Goal: Task Accomplishment & Management: Manage account settings

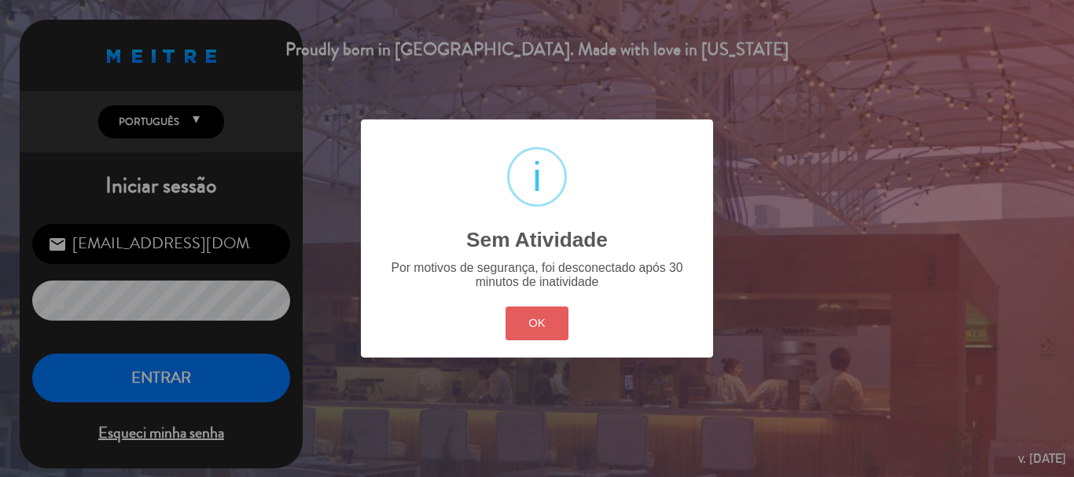
click at [548, 337] on button "OK" at bounding box center [538, 324] width 64 height 34
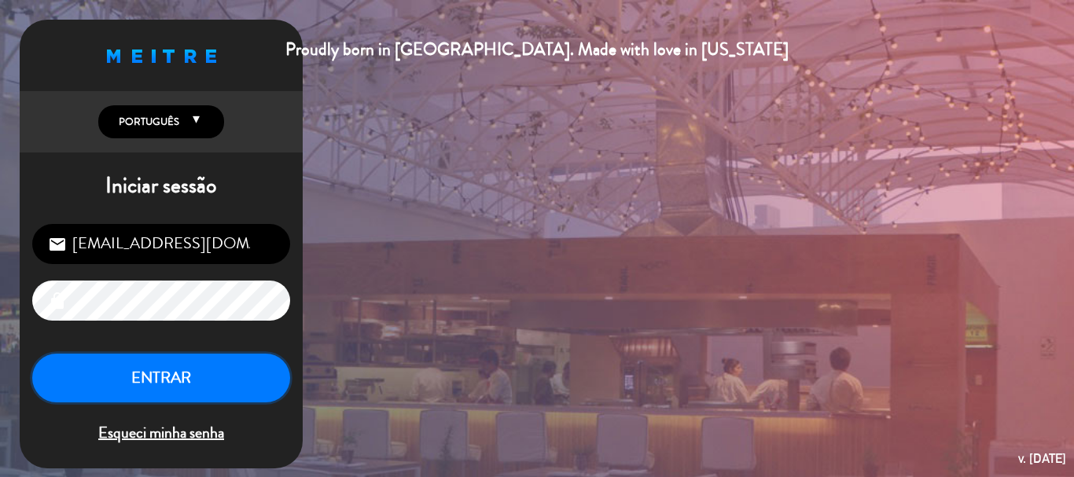
click at [268, 388] on button "ENTRAR" at bounding box center [161, 379] width 258 height 50
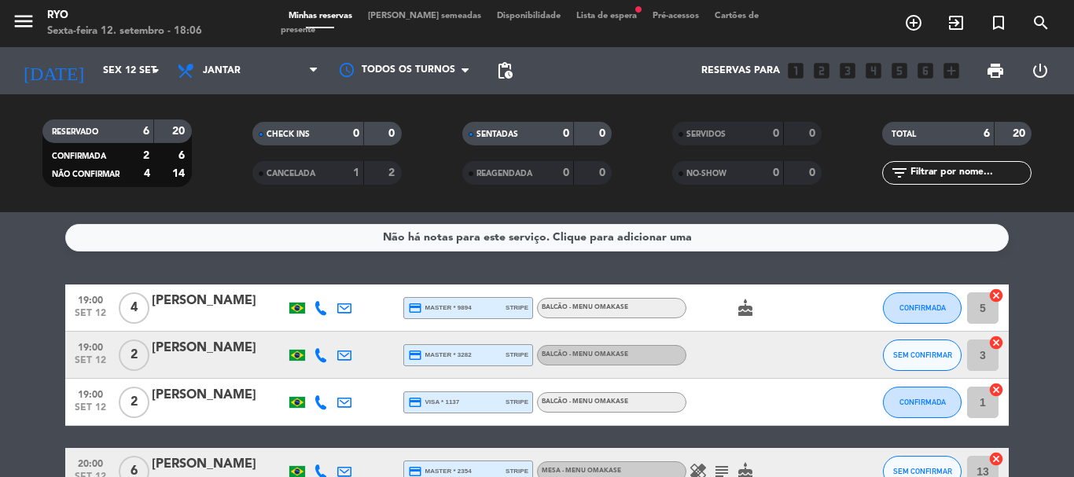
click at [568, 18] on span "Lista de espera fiber_manual_record" at bounding box center [606, 16] width 76 height 9
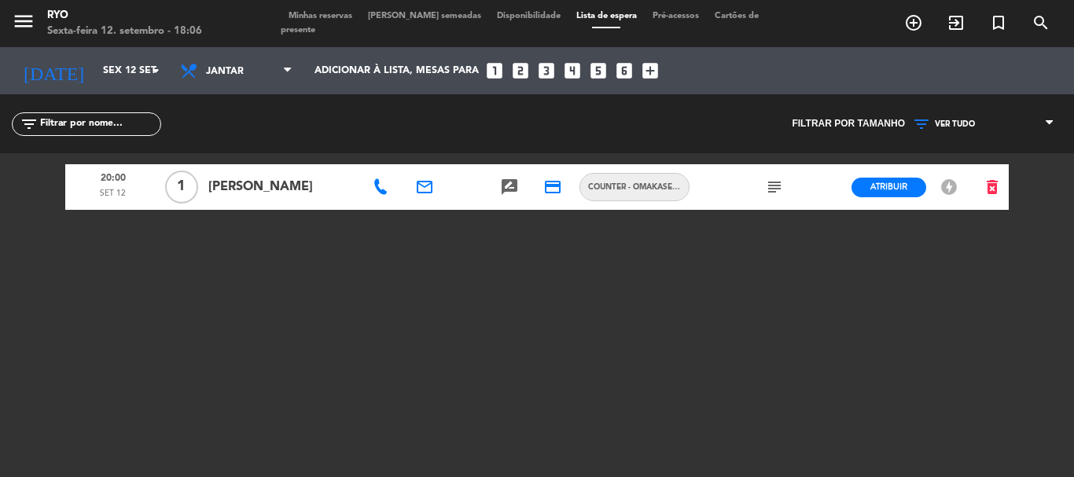
click at [327, 30] on div "Minhas reservas Mesas semeadas Disponibilidade Lista de espera Pré-acessos Cart…" at bounding box center [537, 23] width 513 height 28
click at [327, 19] on span "Minhas reservas" at bounding box center [320, 16] width 79 height 9
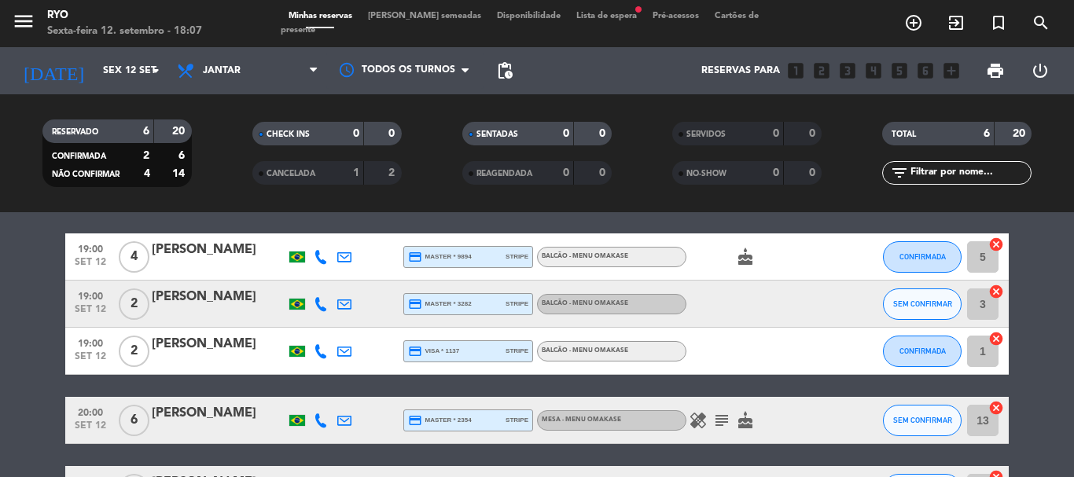
scroll to position [79, 0]
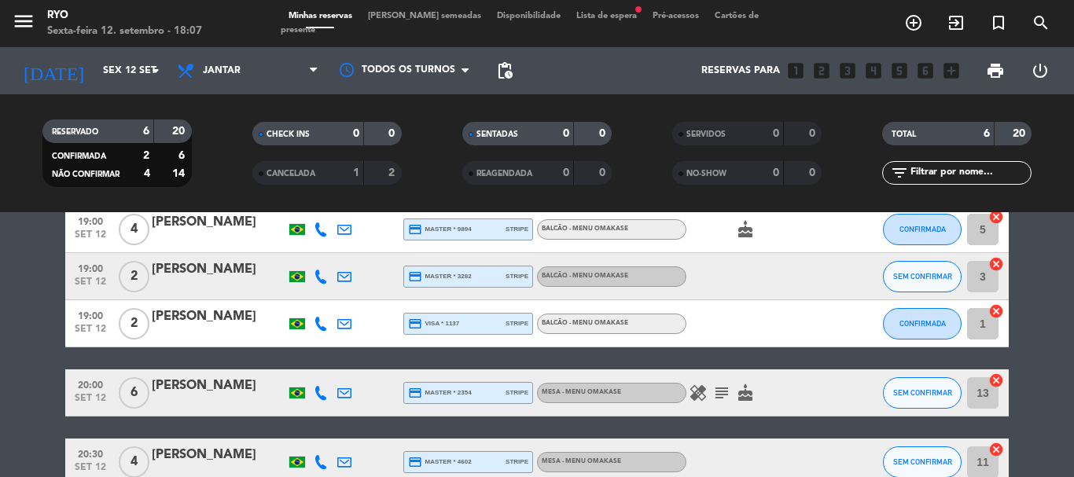
click at [704, 395] on icon "healing" at bounding box center [698, 393] width 19 height 19
click at [44, 340] on bookings-row "19:00 [DATE] 4 [PERSON_NAME] credit_card master * 9894 stripe BALCÃO - Menu Oma…" at bounding box center [537, 380] width 1074 height 349
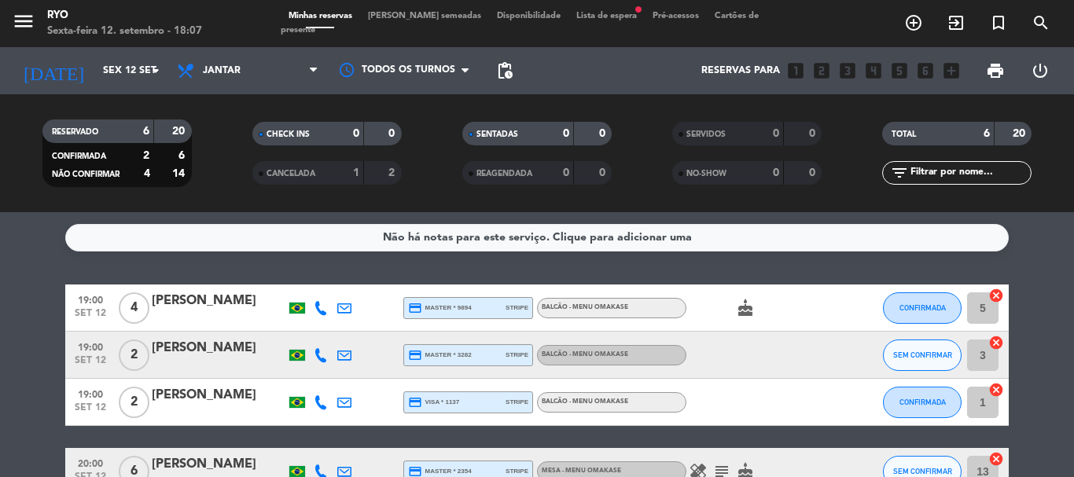
scroll to position [157, 0]
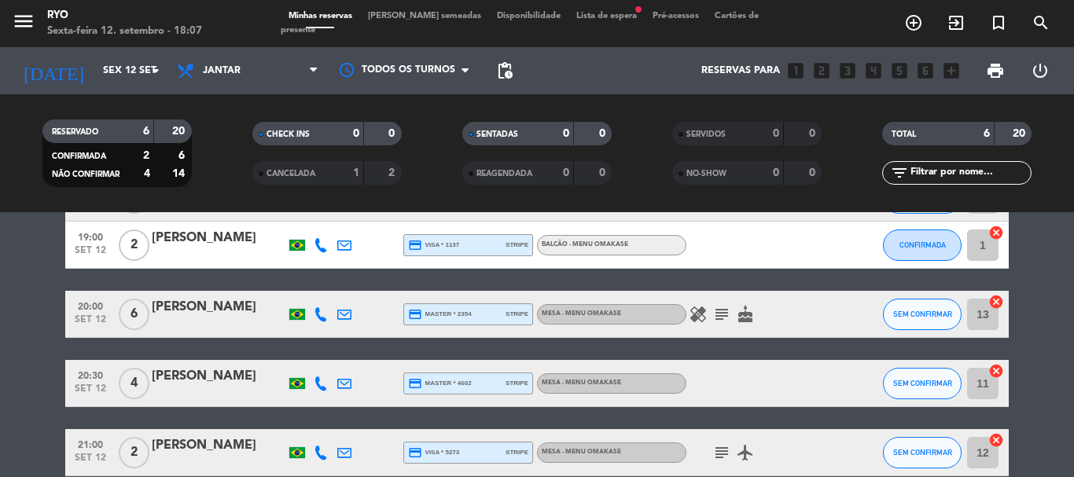
click at [715, 453] on icon "subject" at bounding box center [721, 452] width 19 height 19
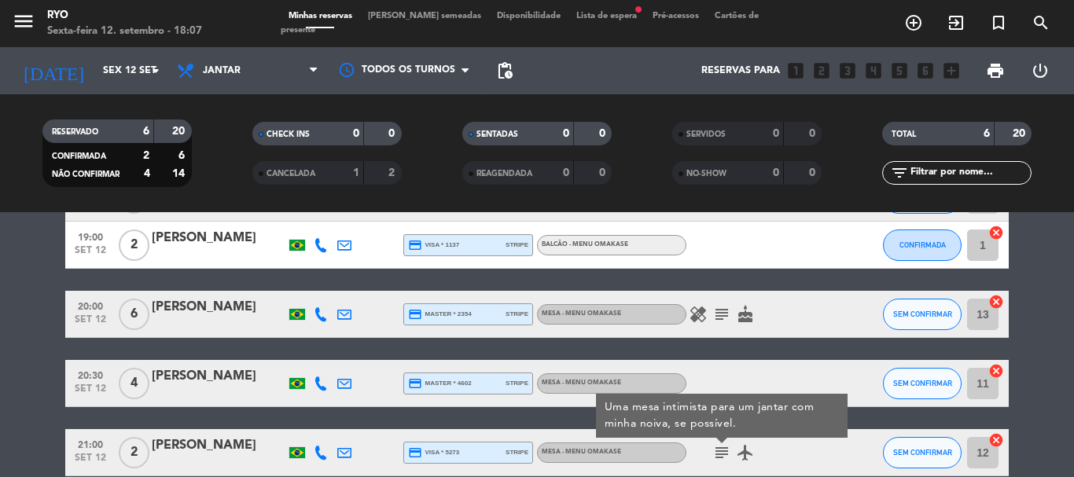
click at [26, 343] on bookings-row "19:00 [DATE] 4 [PERSON_NAME] credit_card master * 9894 stripe BALCÃO - Menu Oma…" at bounding box center [537, 301] width 1074 height 349
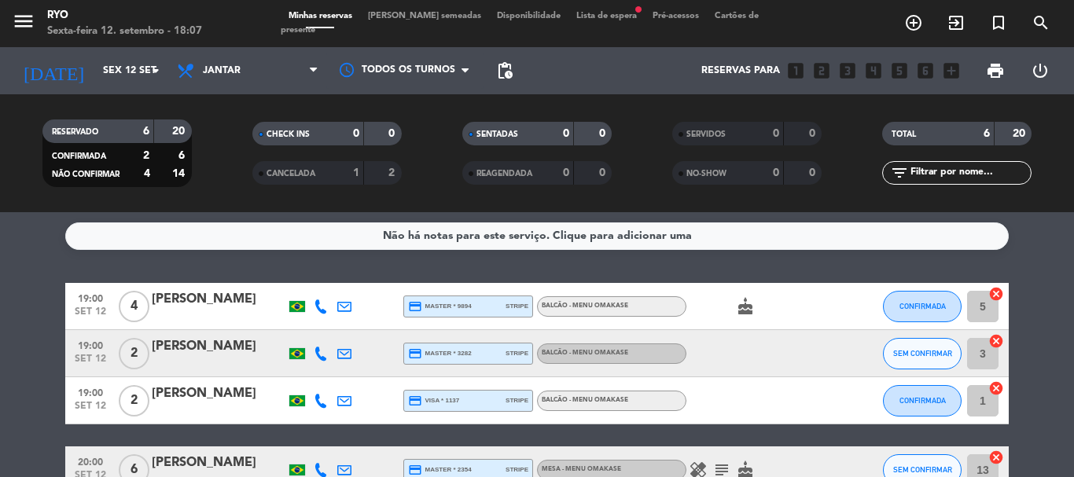
scroll to position [0, 0]
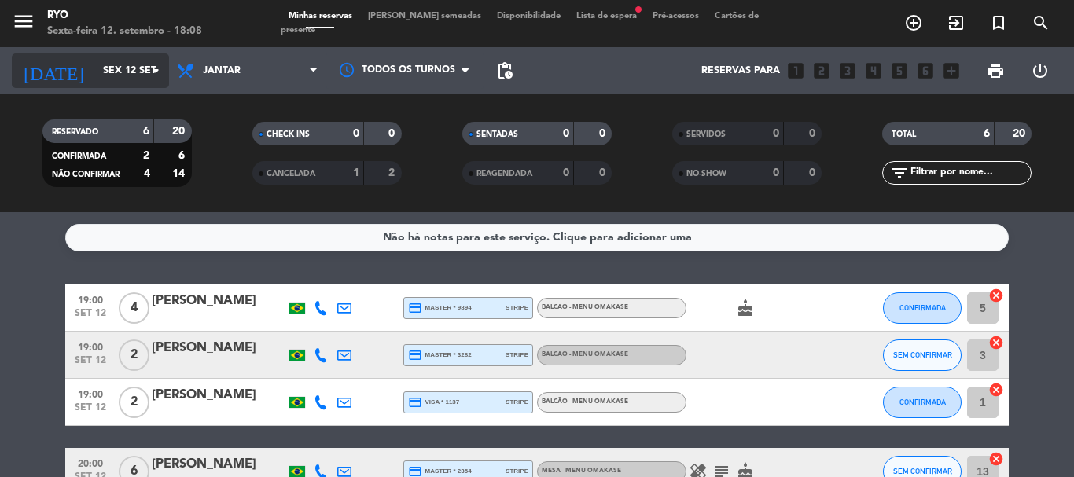
click at [126, 69] on input "Sex 12 set" at bounding box center [161, 70] width 133 height 27
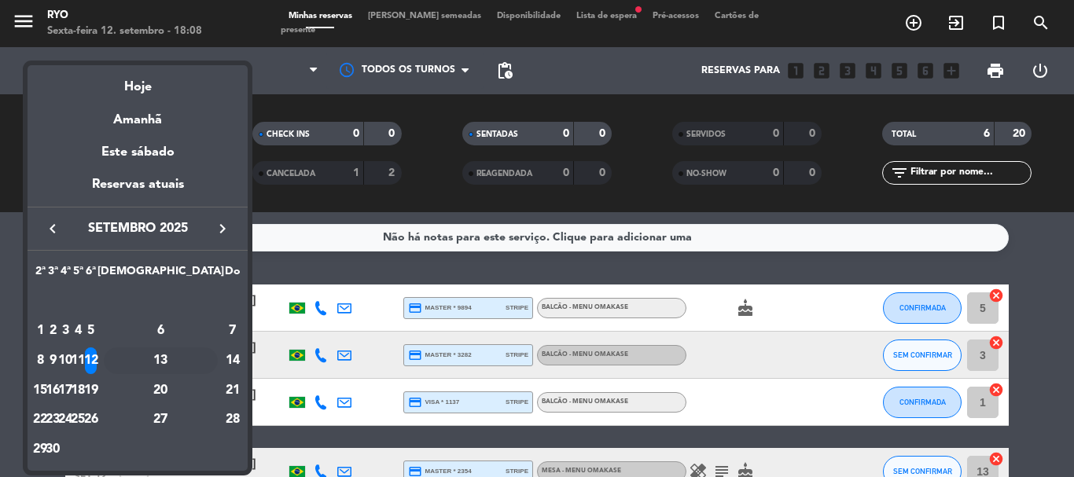
click at [200, 352] on div "13" at bounding box center [161, 361] width 114 height 27
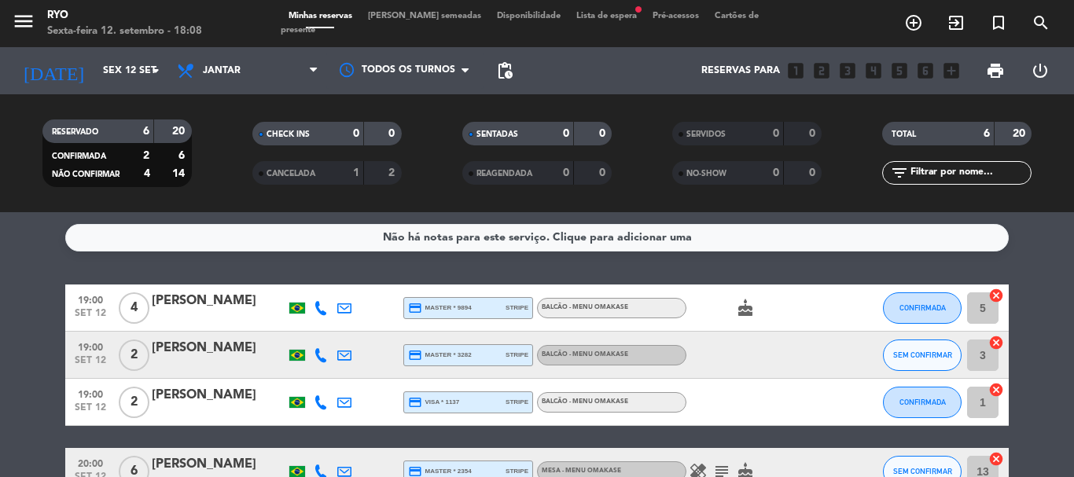
type input "Sáb 13 set"
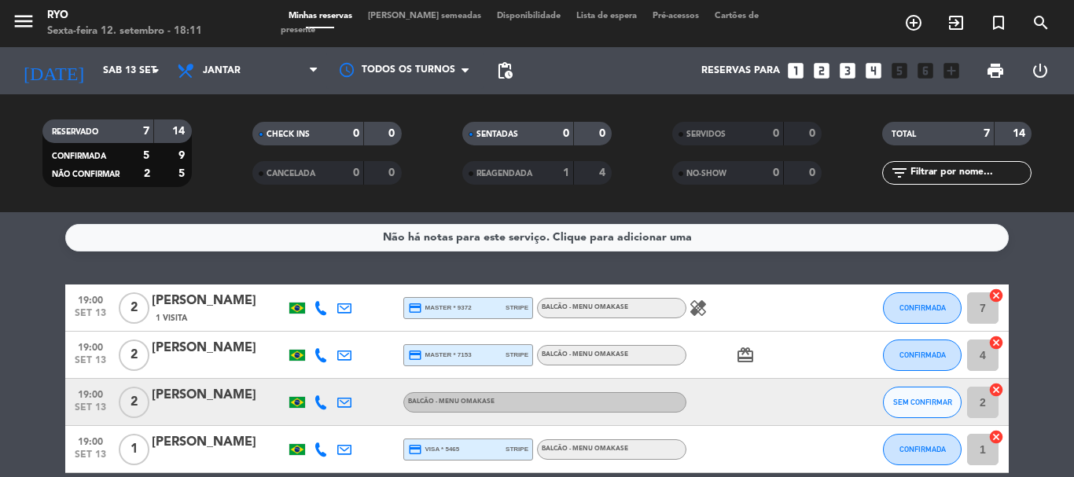
click at [568, 20] on span "Lista de espera" at bounding box center [606, 16] width 76 height 9
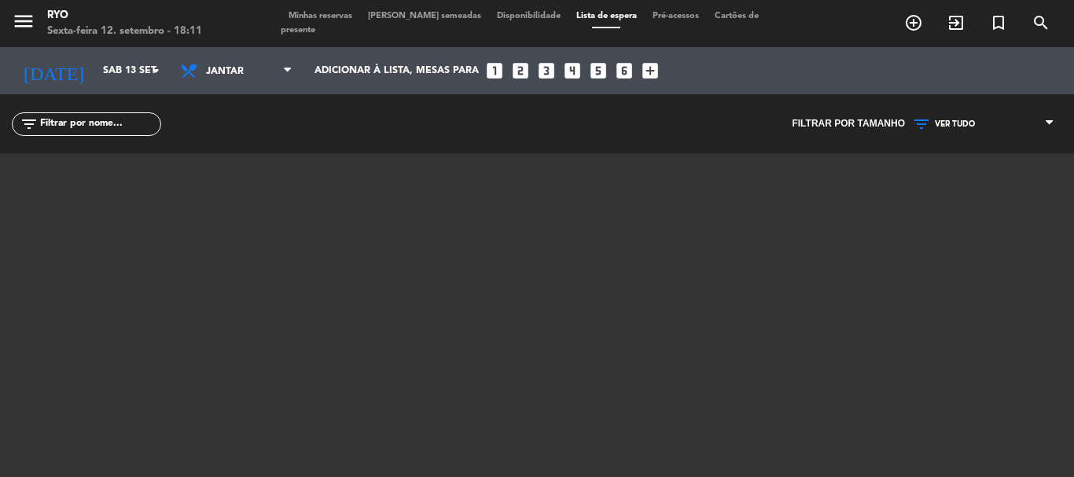
click at [338, 20] on span "Minhas reservas" at bounding box center [320, 16] width 79 height 9
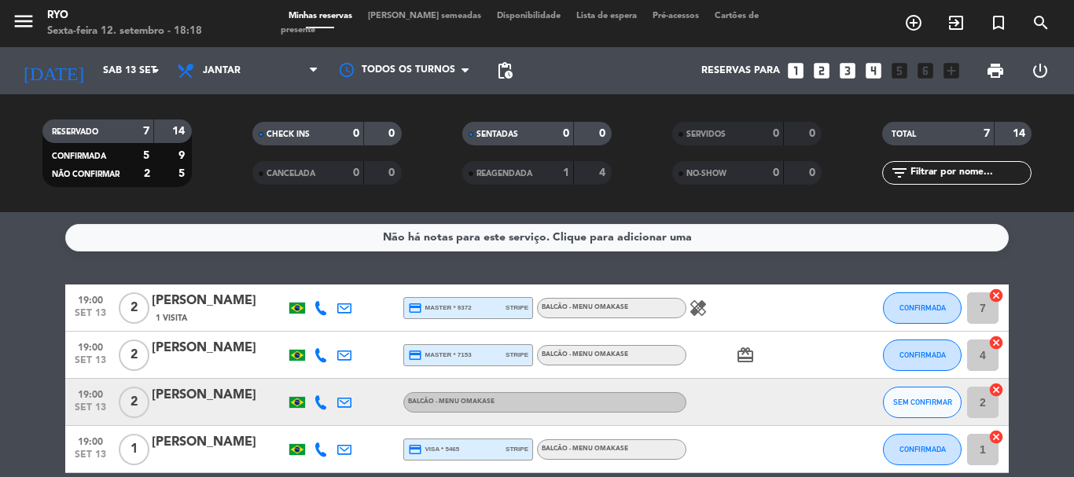
click at [220, 234] on div "Não há notas para este serviço. Clique para adicionar uma" at bounding box center [537, 238] width 944 height 28
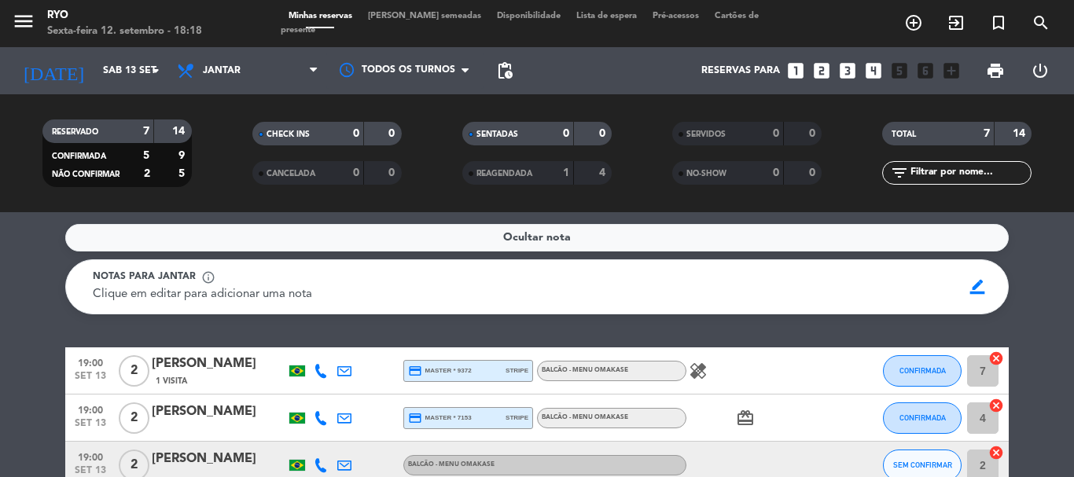
click at [221, 233] on div "Ocultar nota" at bounding box center [537, 238] width 944 height 28
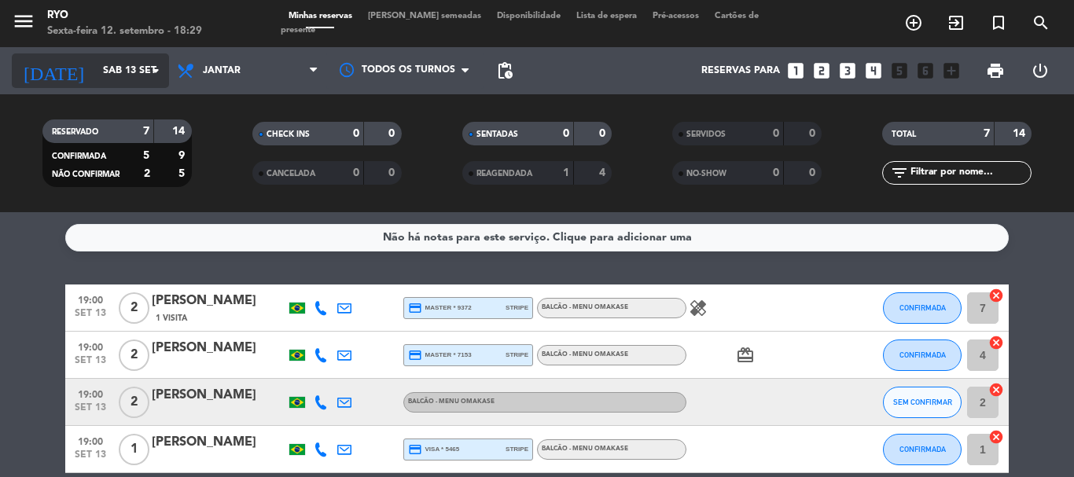
click at [159, 76] on icon "arrow_drop_down" at bounding box center [155, 70] width 19 height 19
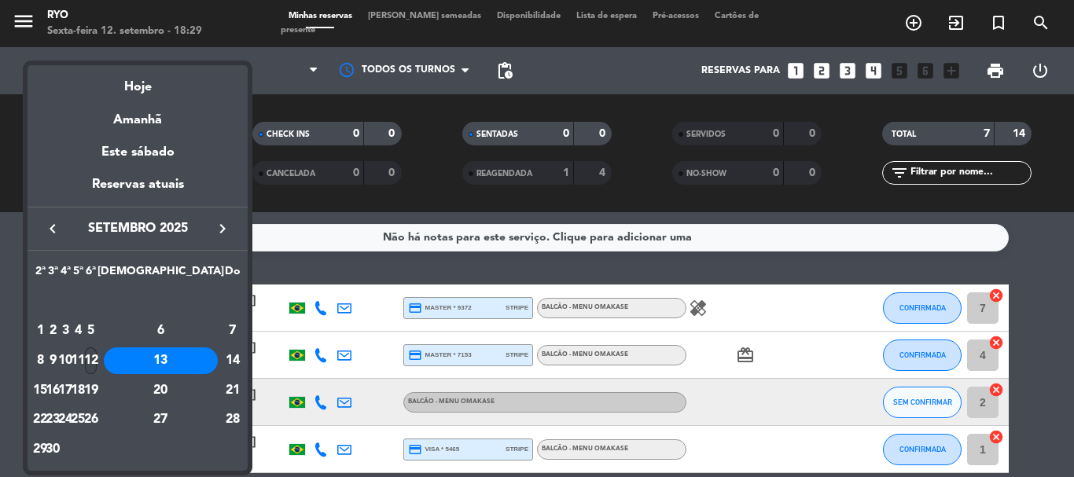
click at [97, 357] on div "12" at bounding box center [91, 361] width 12 height 27
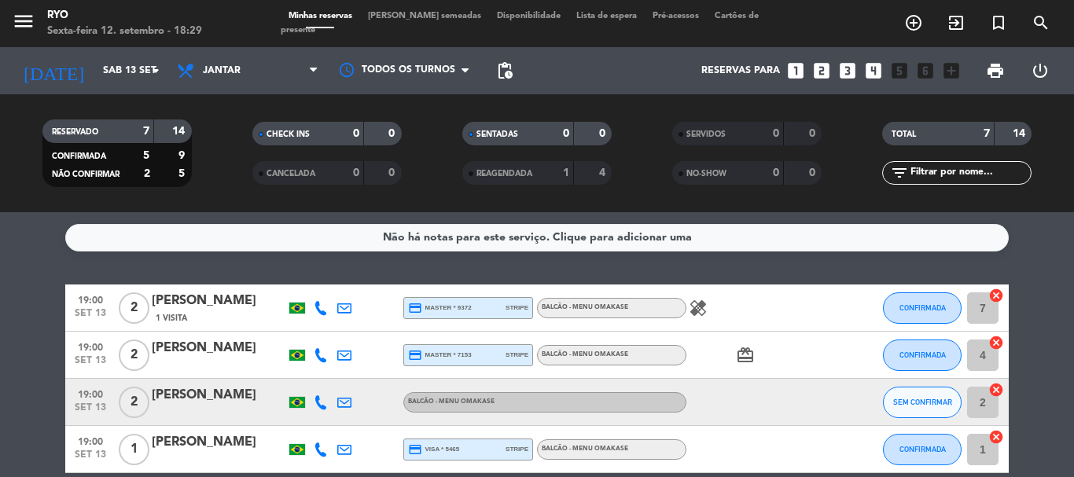
type input "Sex 12 set"
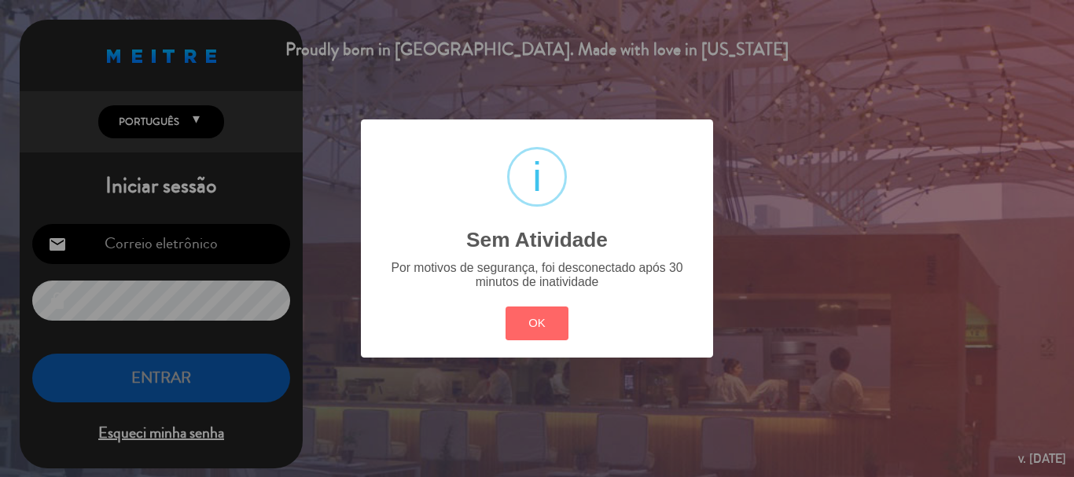
type input "[EMAIL_ADDRESS][DOMAIN_NAME]"
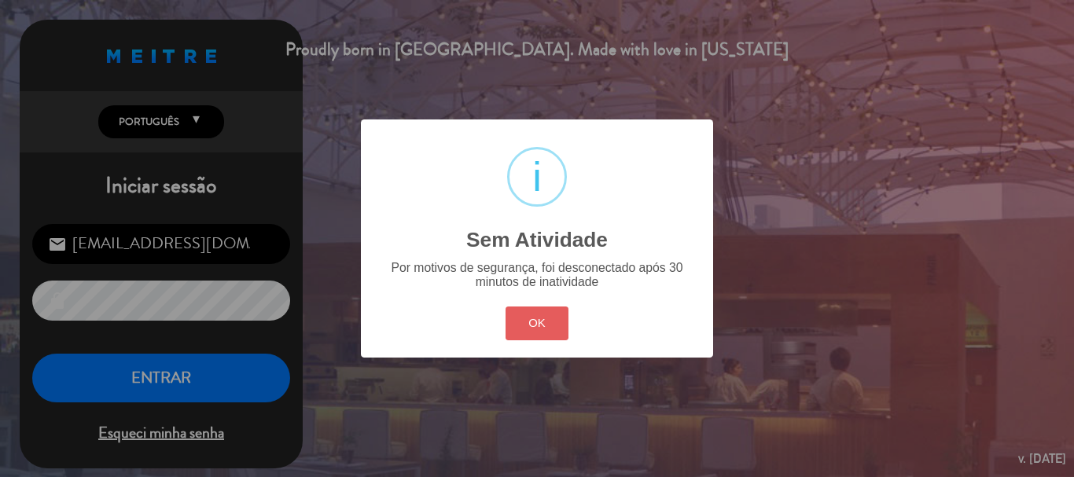
click at [543, 333] on button "OK" at bounding box center [538, 324] width 64 height 34
